Goal: Check status: Check status

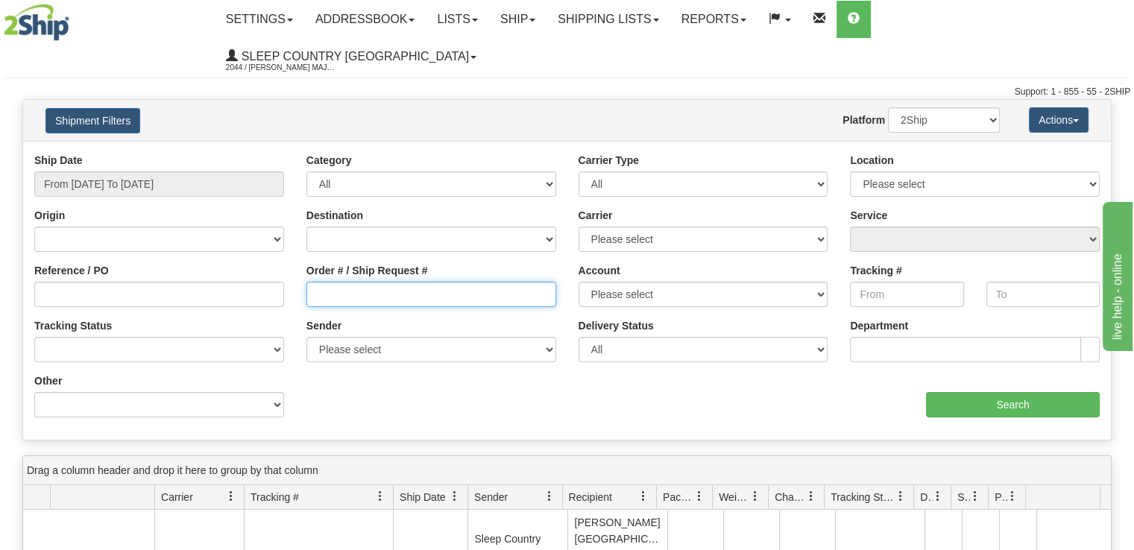
click at [445, 282] on input "Order # / Ship Request #" at bounding box center [432, 294] width 250 height 25
paste input "9000I122400"
type input "9000I122400"
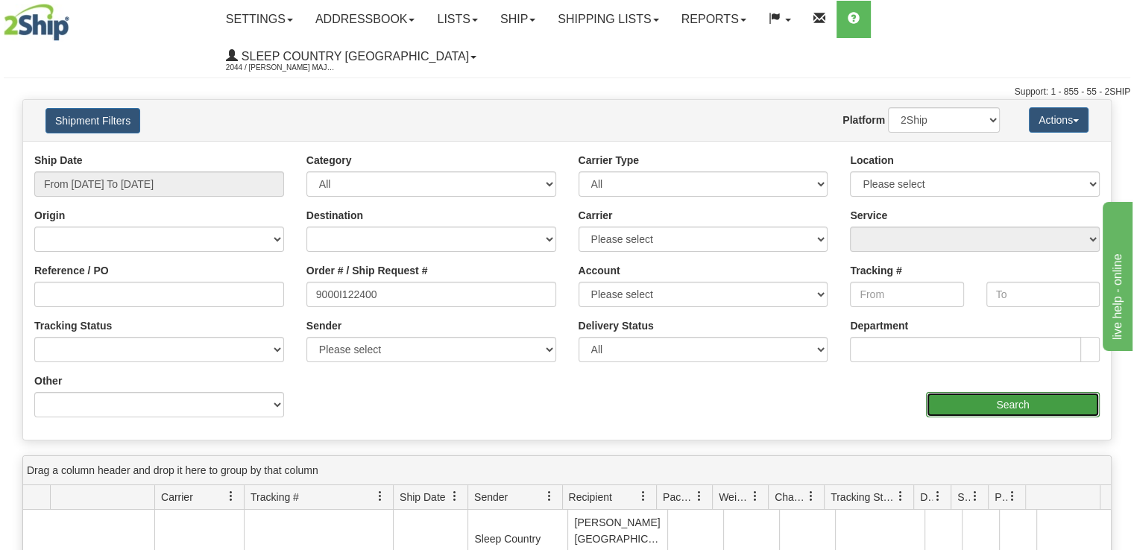
click at [1025, 392] on input "Search" at bounding box center [1013, 404] width 174 height 25
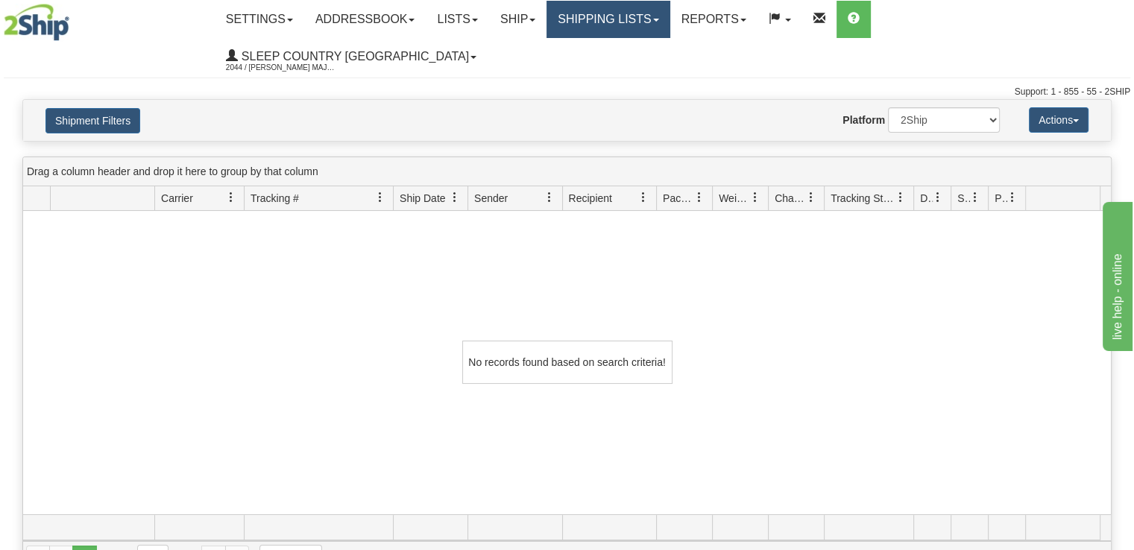
click at [670, 23] on link "Shipping lists" at bounding box center [608, 19] width 123 height 37
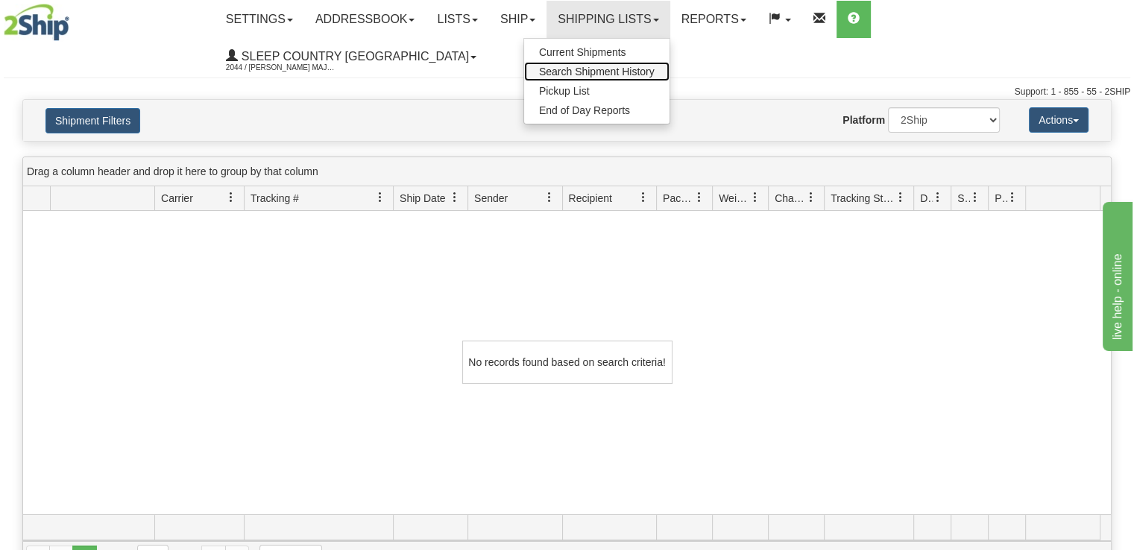
click at [655, 68] on span "Search Shipment History" at bounding box center [597, 72] width 116 height 12
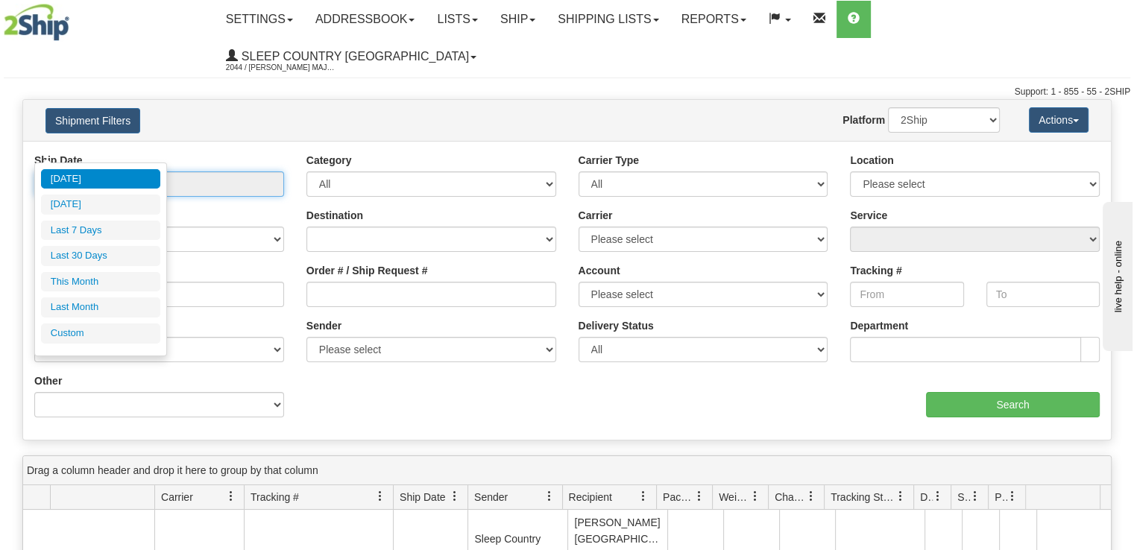
click at [89, 172] on input "From [DATE] To [DATE]" at bounding box center [159, 184] width 250 height 25
click at [105, 251] on li "Last 30 Days" at bounding box center [100, 256] width 119 height 20
type input "From 09/03/2025 To 10/02/2025"
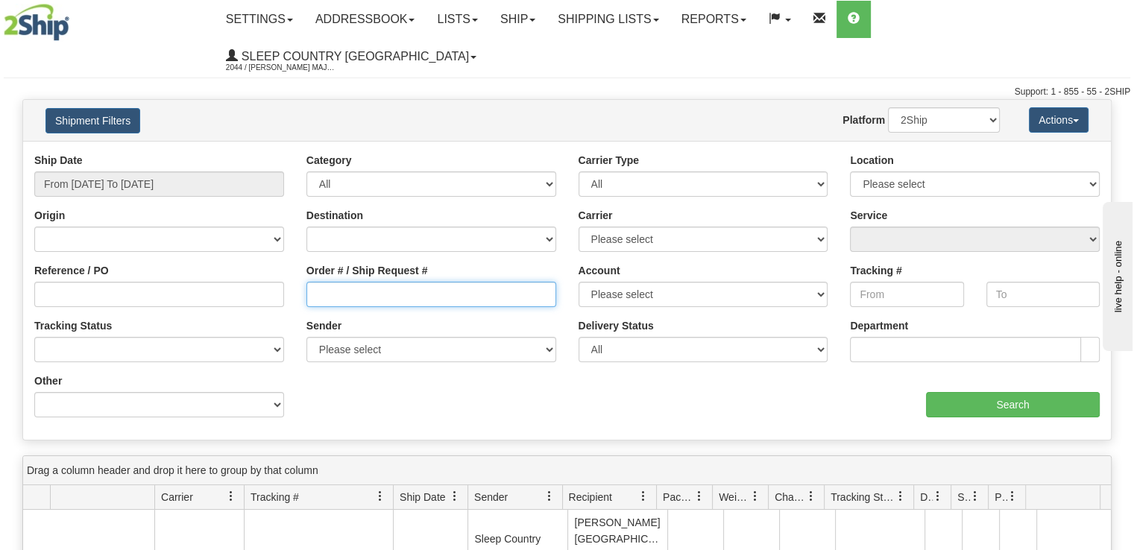
click at [409, 282] on input "Order # / Ship Request #" at bounding box center [432, 294] width 250 height 25
paste input "9000I122400"
type input "9000I122400"
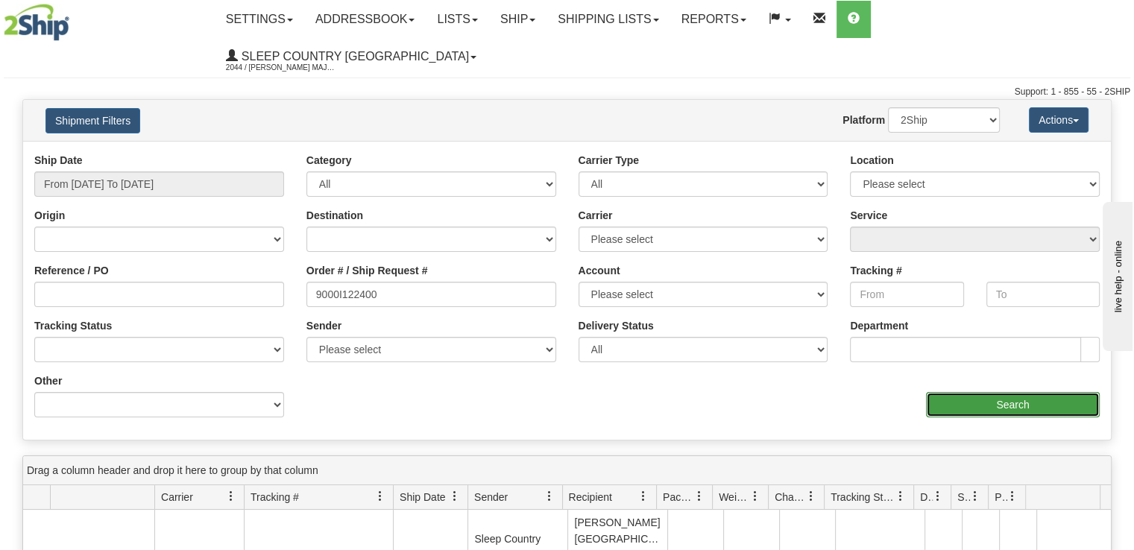
click at [1030, 392] on input "Search" at bounding box center [1013, 404] width 174 height 25
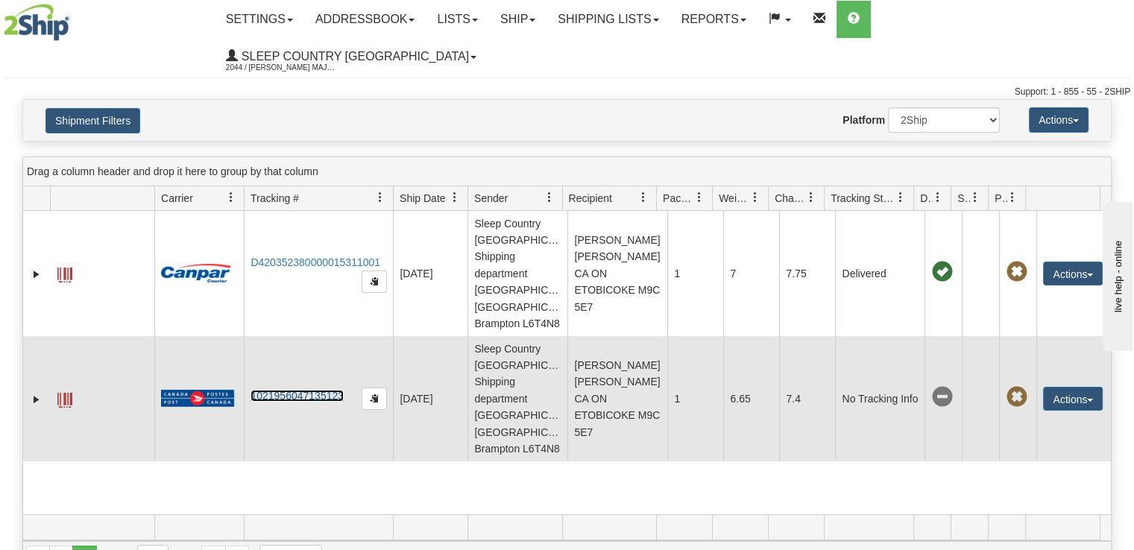
click at [317, 390] on link "1021956047135123" at bounding box center [297, 396] width 93 height 12
